Goal: Information Seeking & Learning: Learn about a topic

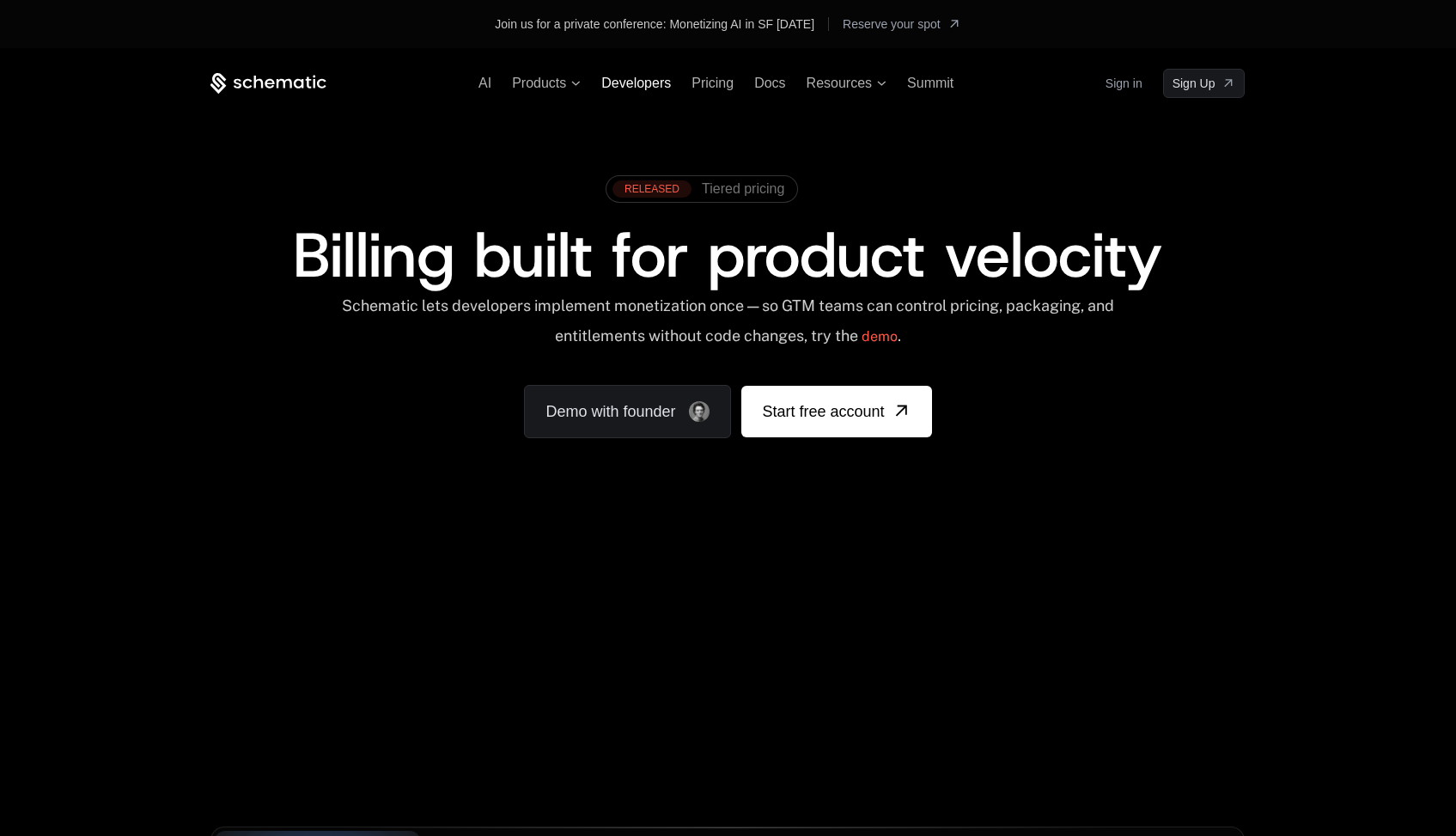
click at [643, 84] on span "Developers" at bounding box center [635, 82] width 69 height 14
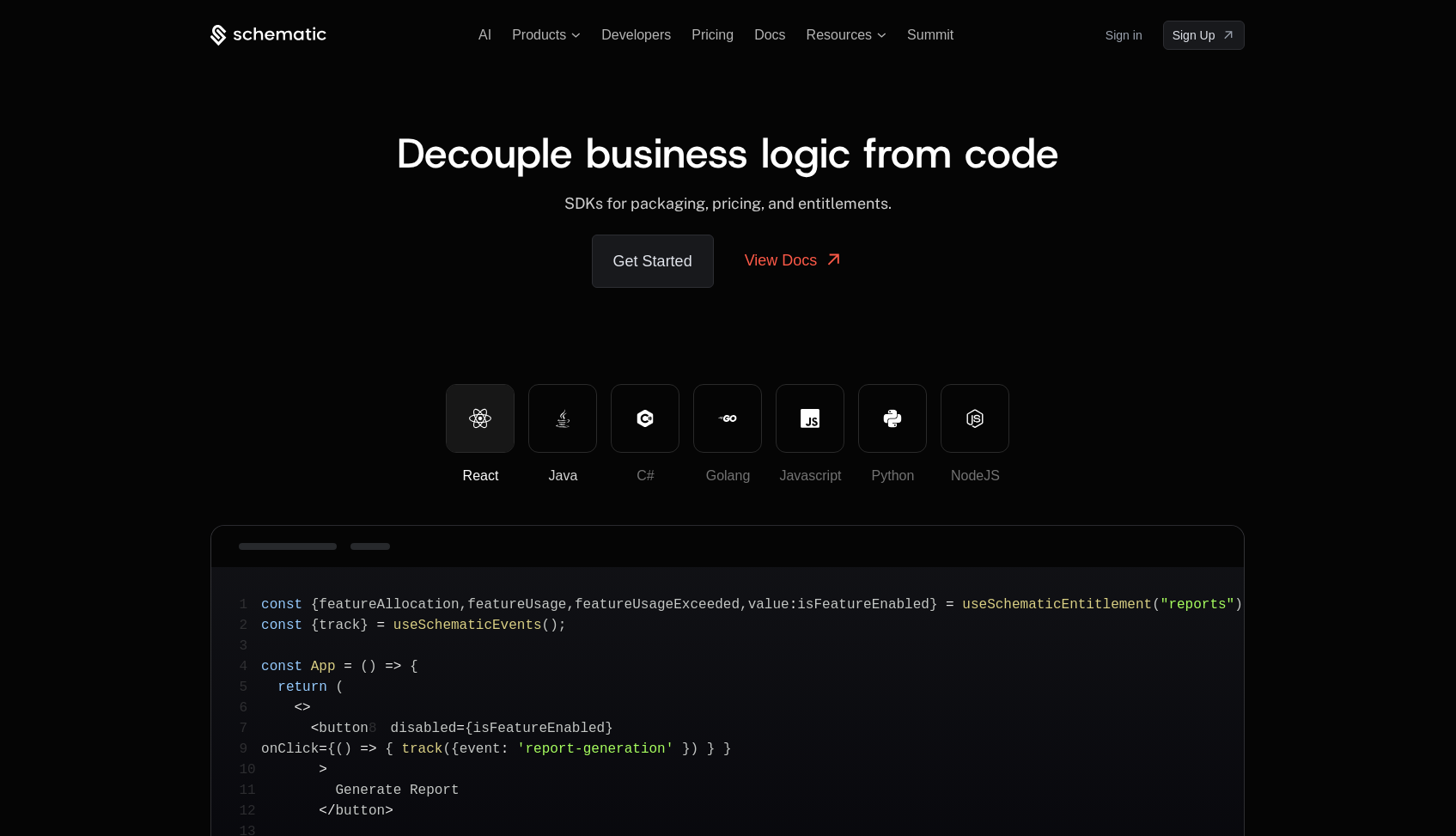
click at [556, 423] on icon at bounding box center [563, 418] width 19 height 19
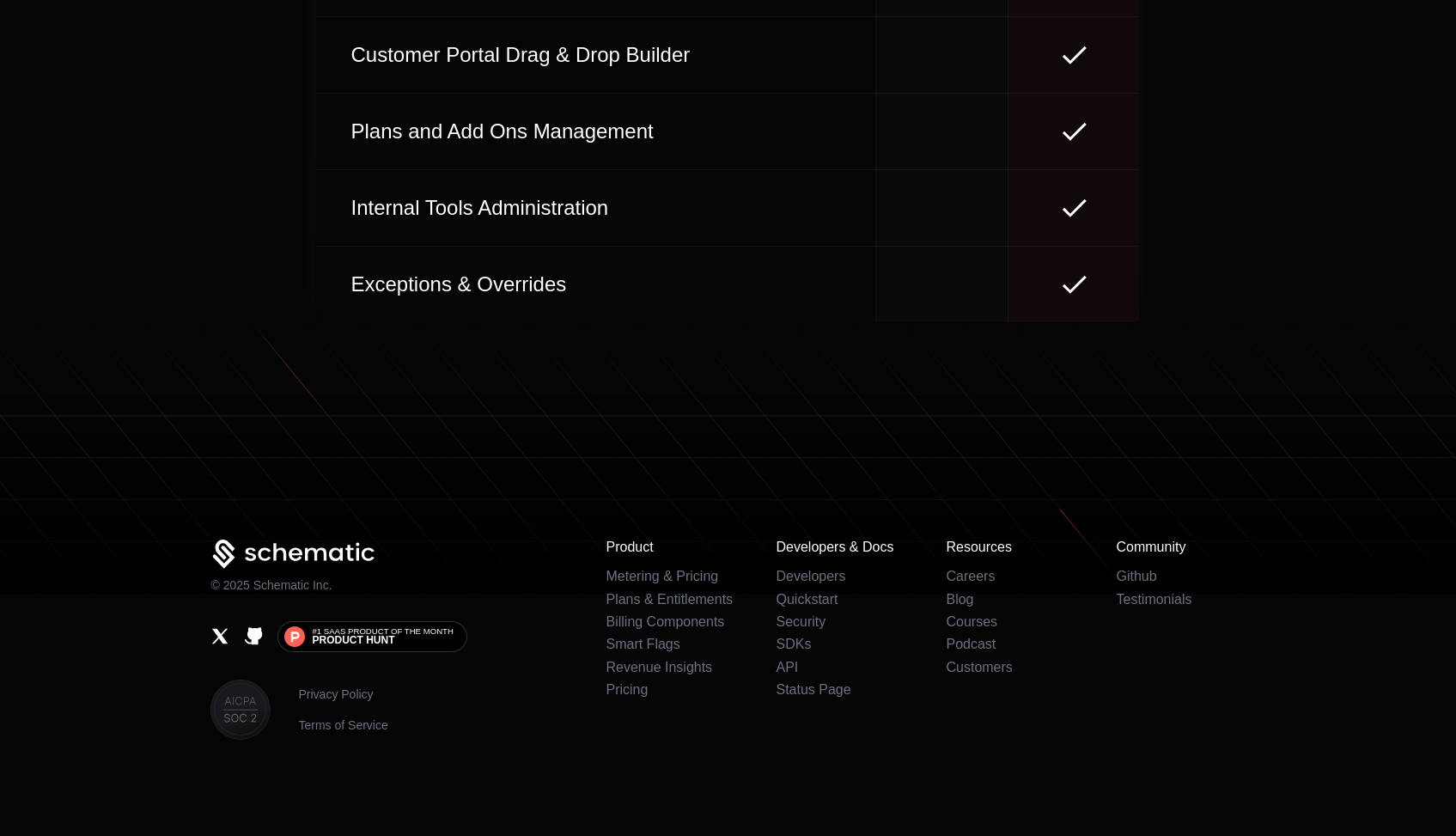
scroll to position [8049, 0]
click at [961, 600] on link "Blog" at bounding box center [959, 598] width 27 height 14
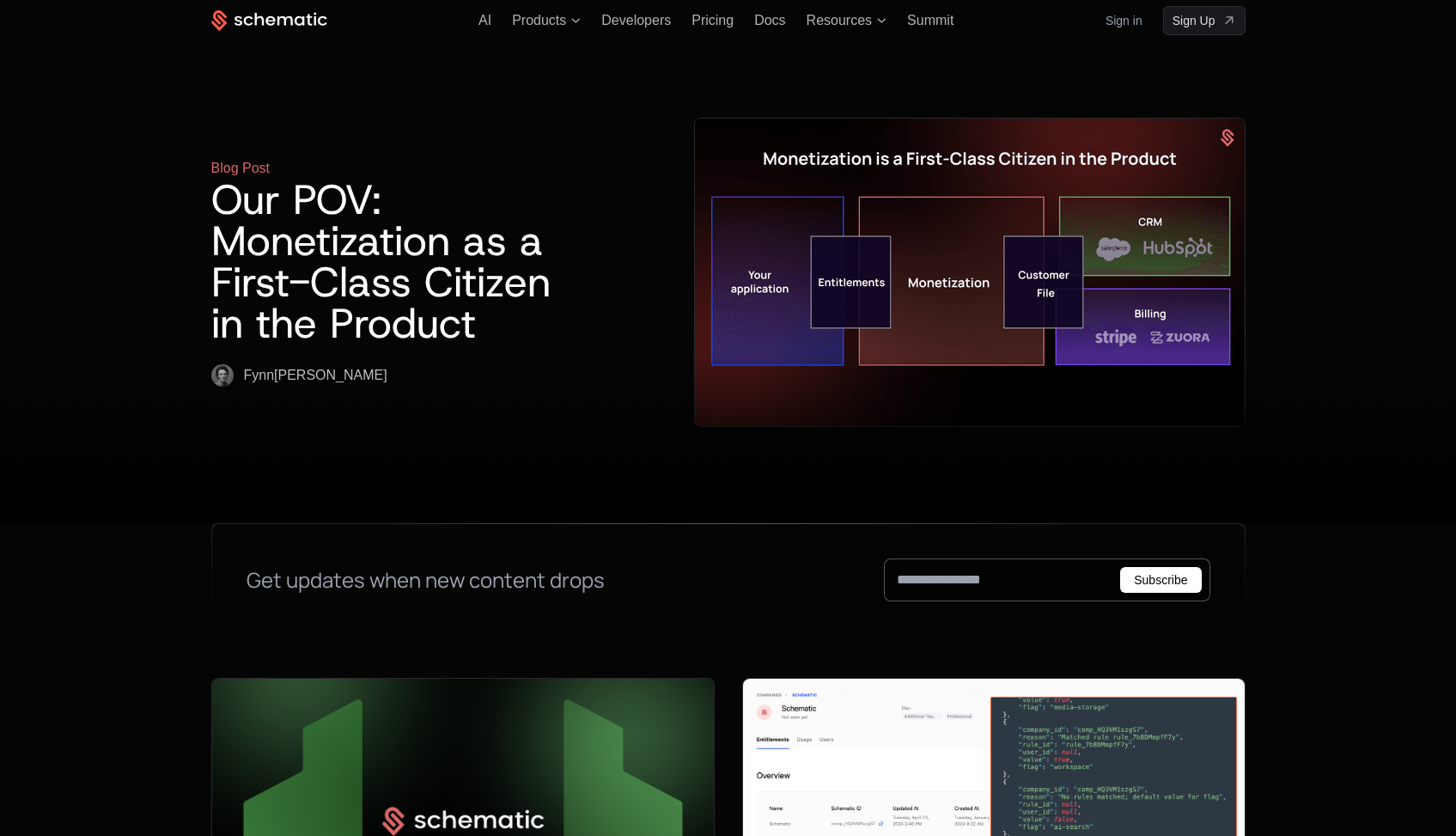
scroll to position [16, 0]
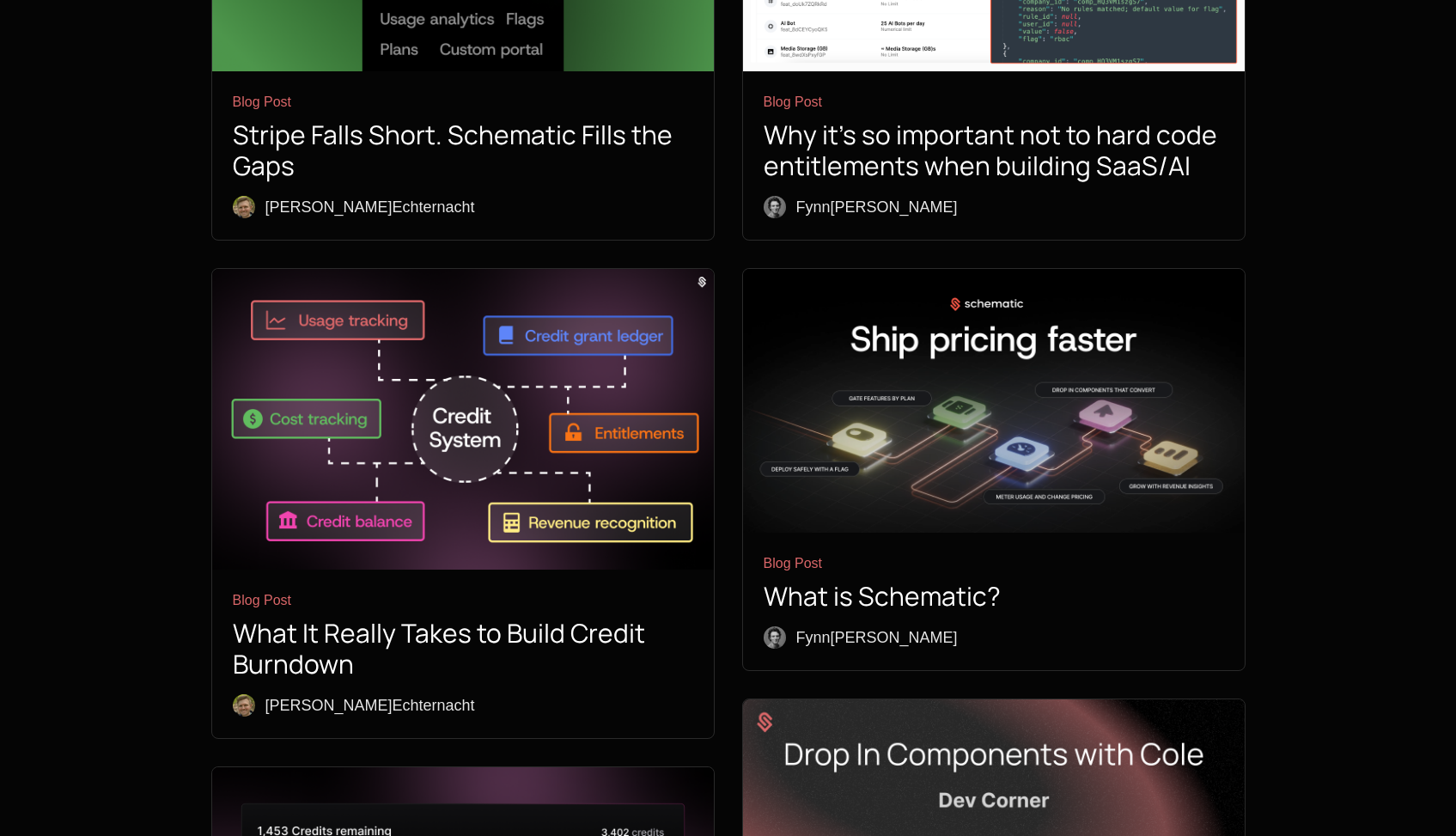
scroll to position [928, 0]
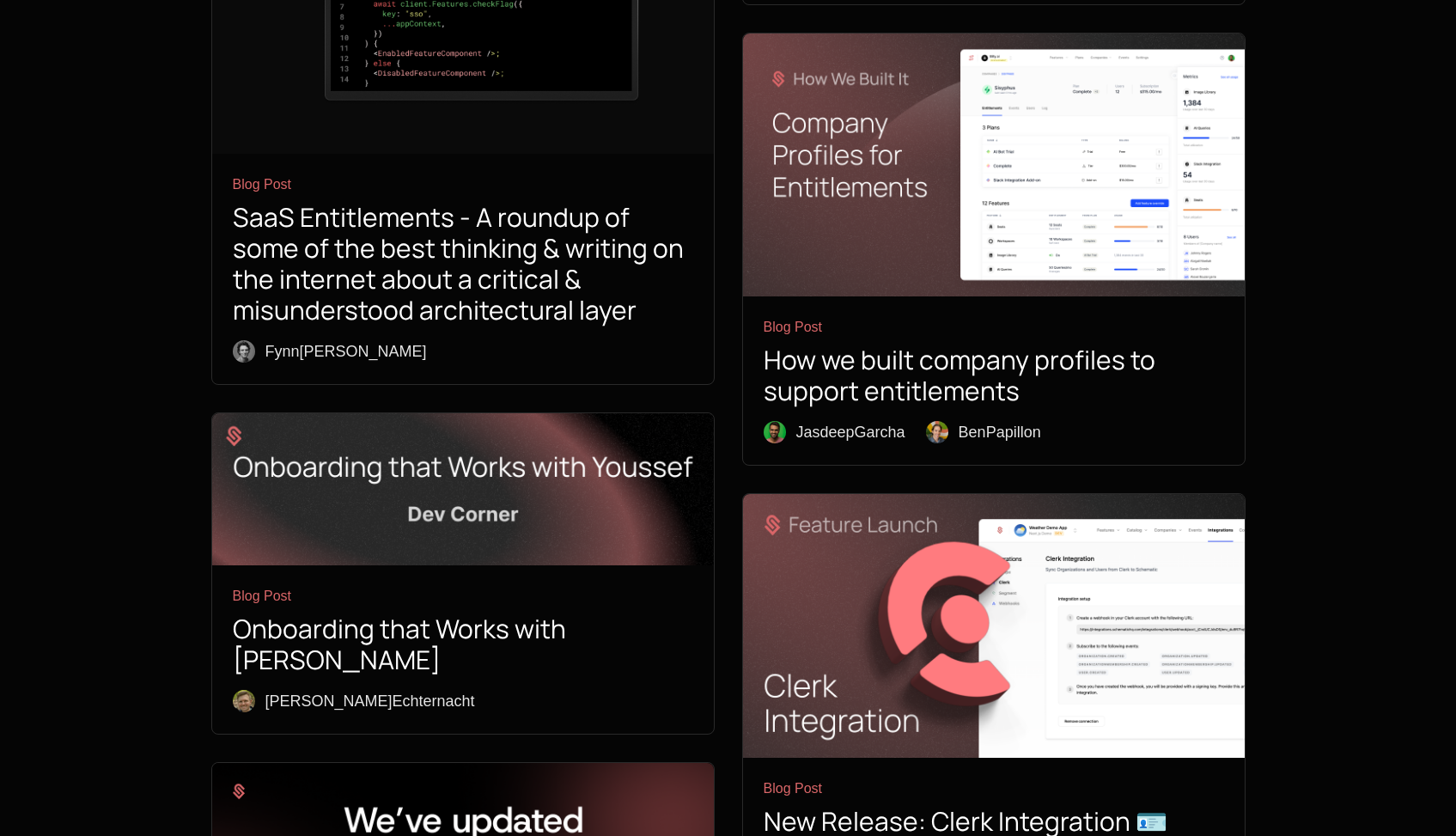
scroll to position [5519, 0]
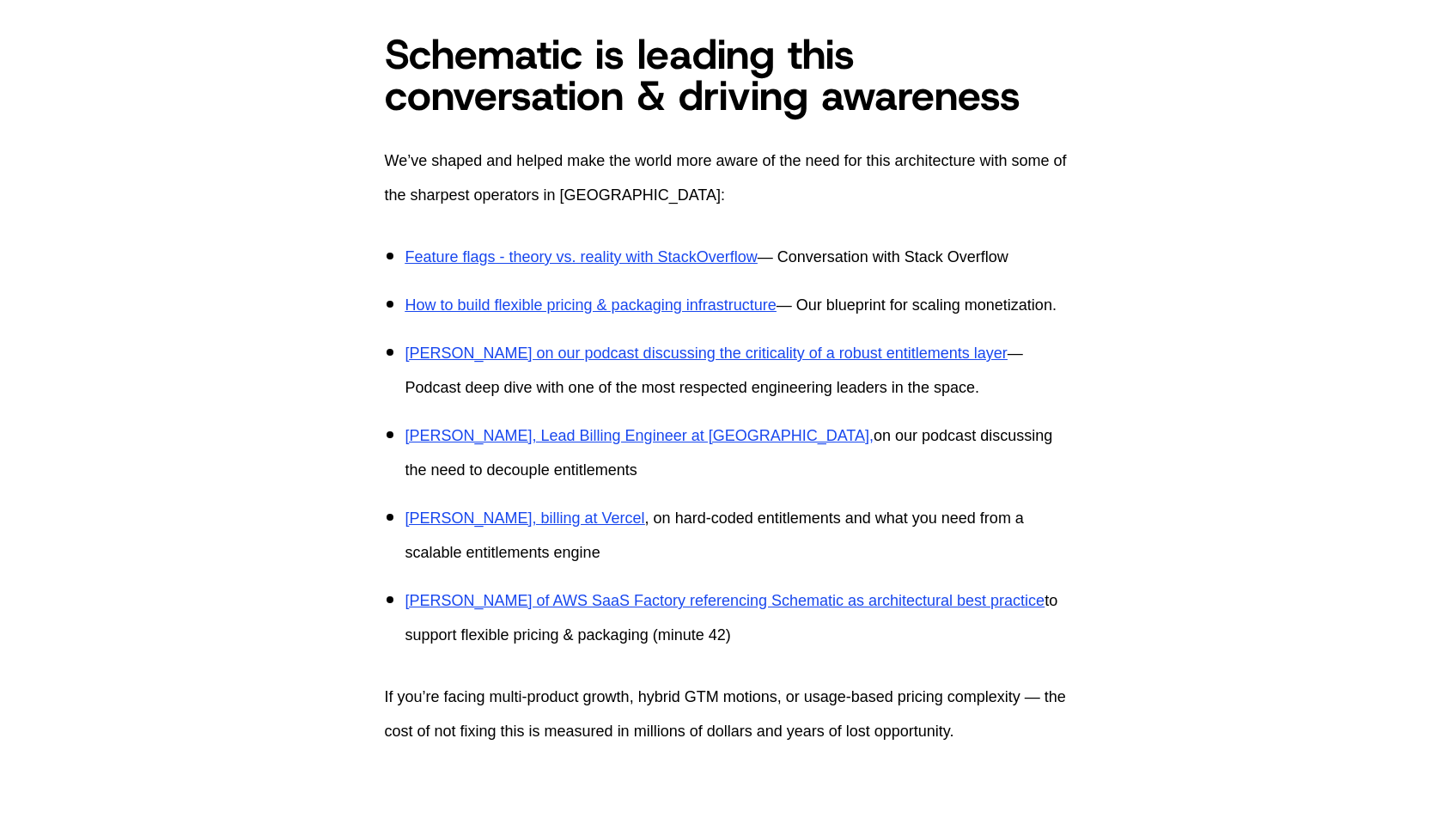
scroll to position [6416, 0]
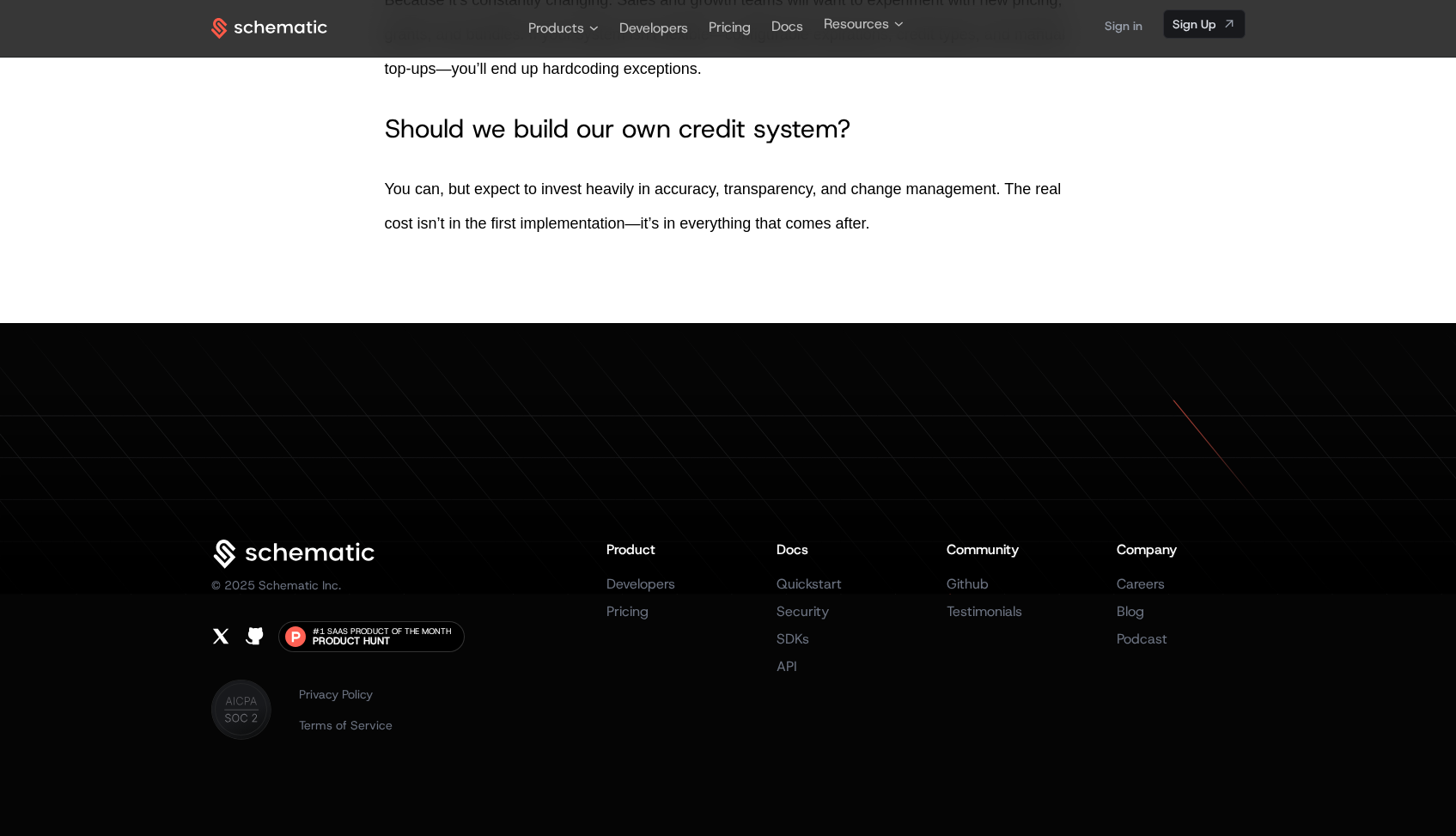
scroll to position [10133, 0]
